Goal: Find specific page/section: Find specific page/section

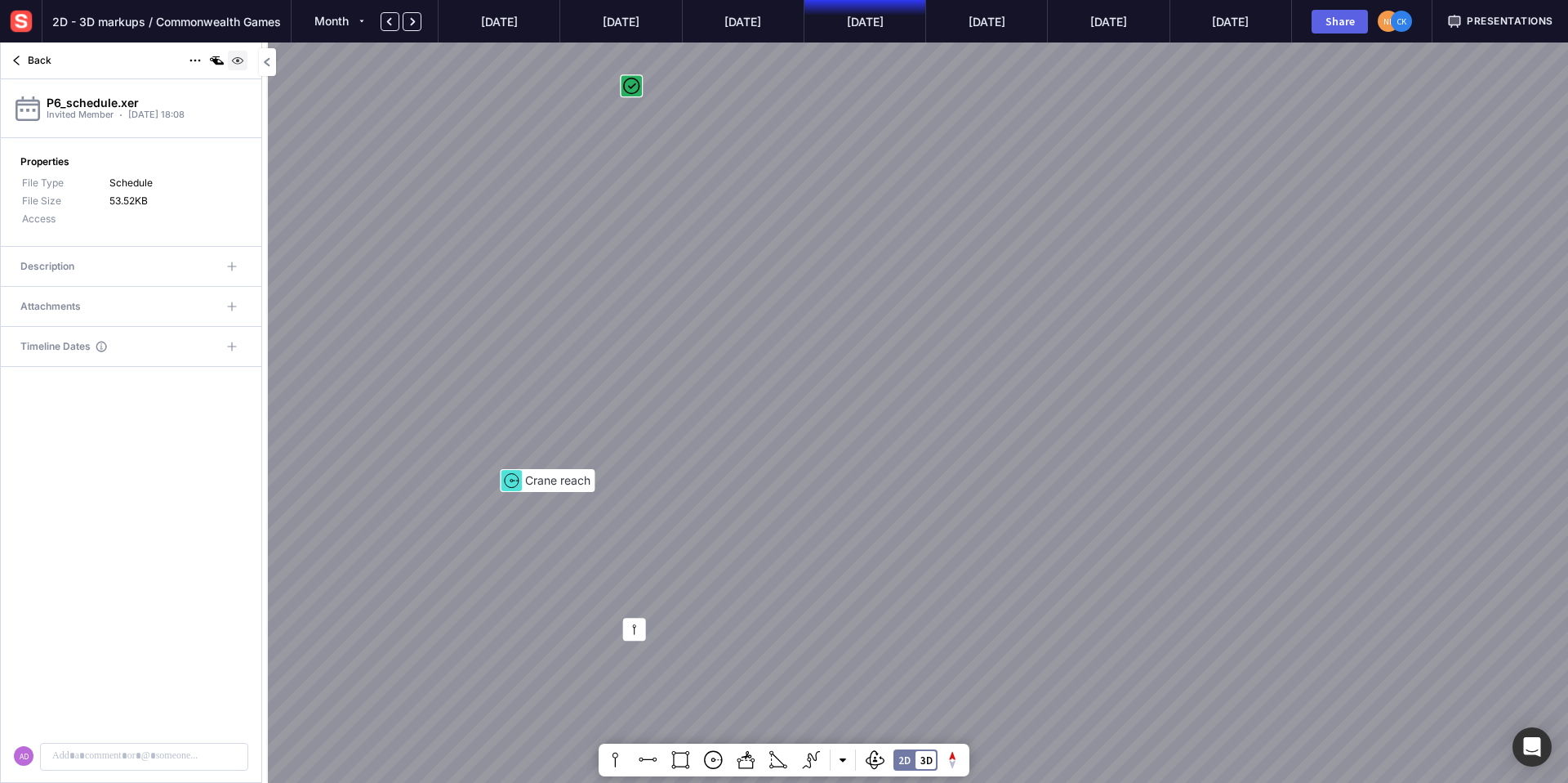
click at [235, 60] on img at bounding box center [238, 61] width 20 height 20
click at [240, 61] on img at bounding box center [238, 61] width 20 height 20
click at [26, 62] on mapp-icon at bounding box center [16, 61] width 20 height 20
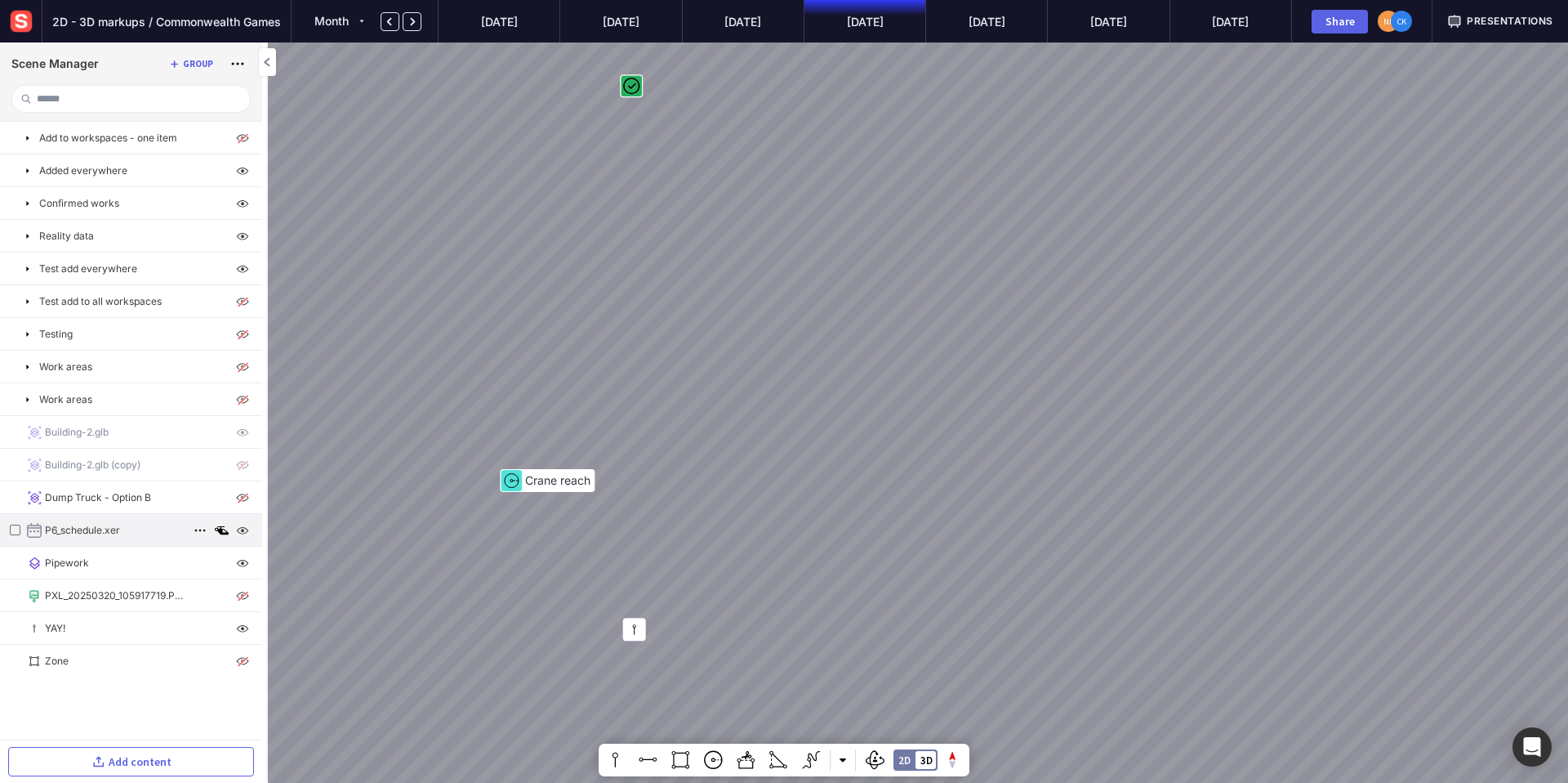
click at [221, 534] on mapp-icon at bounding box center [221, 530] width 20 height 20
click at [244, 527] on img at bounding box center [243, 530] width 20 height 20
click at [241, 529] on img at bounding box center [243, 530] width 20 height 20
click at [105, 526] on p "P6_schedule.xer" at bounding box center [82, 530] width 75 height 15
